Goal: Find specific page/section: Find specific page/section

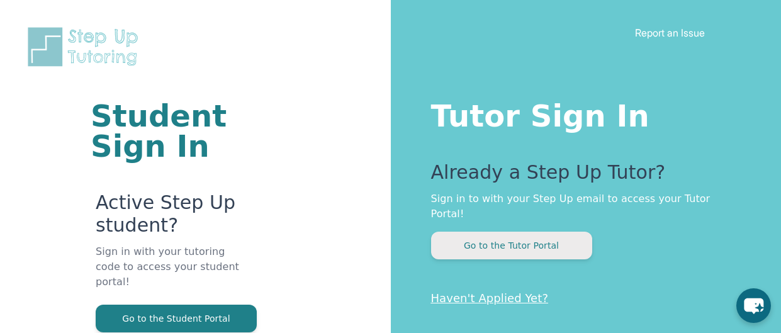
click at [507, 232] on button "Go to the Tutor Portal" at bounding box center [511, 246] width 161 height 28
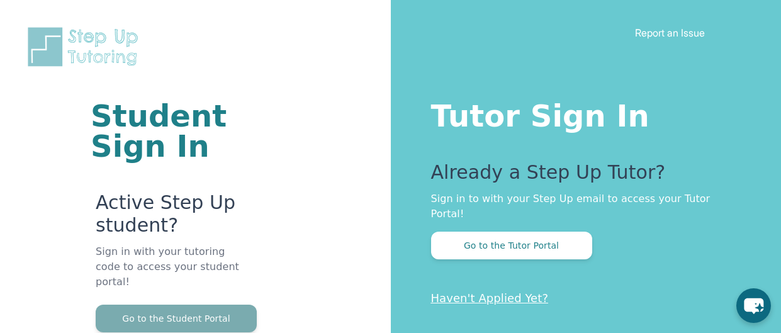
click at [214, 312] on button "Go to the Student Portal" at bounding box center [176, 319] width 161 height 28
